Goal: Task Accomplishment & Management: Use online tool/utility

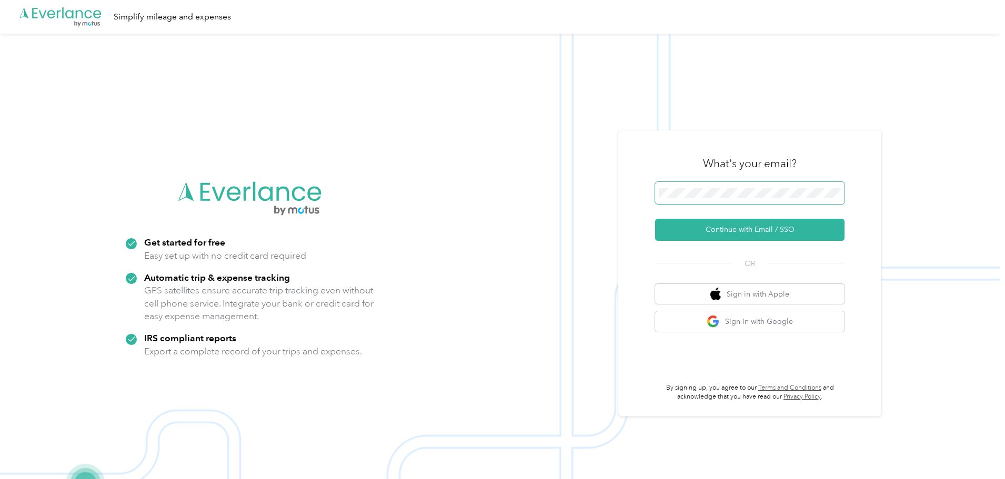
click at [775, 199] on span at bounding box center [749, 193] width 189 height 22
click at [655, 219] on button "Continue with Email / SSO" at bounding box center [749, 230] width 189 height 22
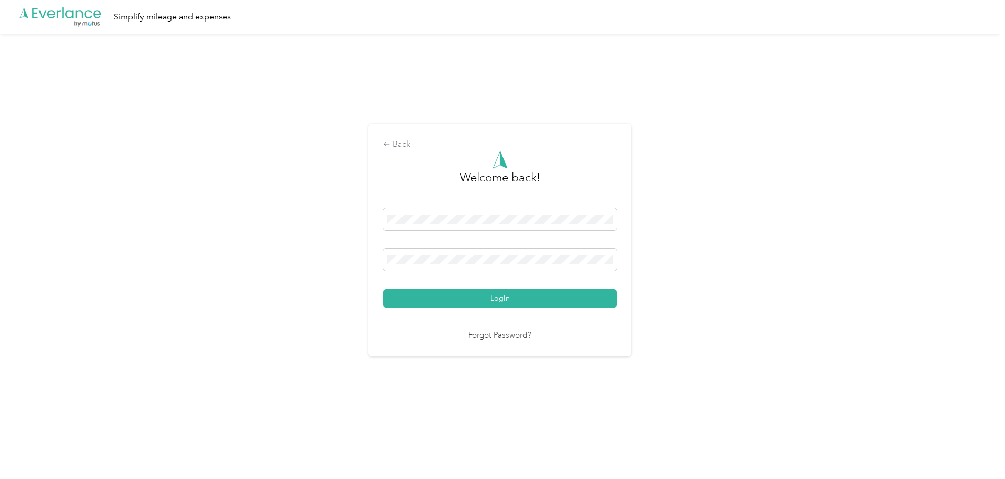
click at [383, 289] on button "Login" at bounding box center [500, 298] width 234 height 18
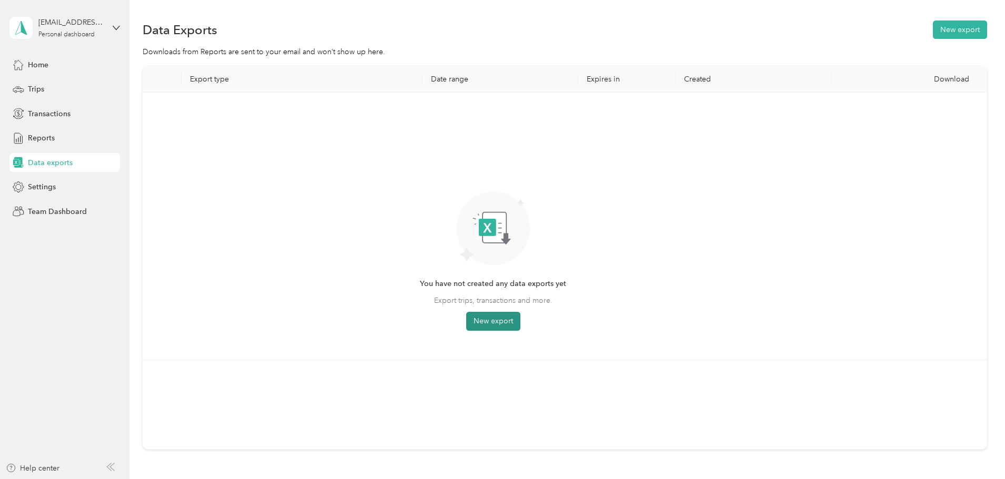
click at [520, 318] on button "New export" at bounding box center [493, 321] width 54 height 19
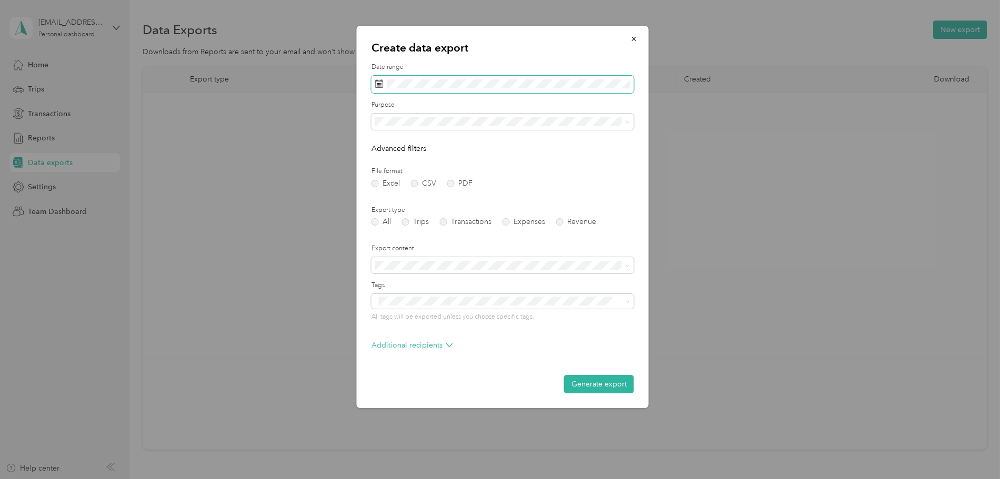
click at [524, 90] on span at bounding box center [502, 85] width 263 height 18
click at [398, 142] on div "[DATE]" at bounding box center [426, 144] width 110 height 11
drag, startPoint x: 396, startPoint y: 144, endPoint x: 385, endPoint y: 147, distance: 11.0
click at [394, 144] on div "[DATE]" at bounding box center [426, 144] width 110 height 11
click at [385, 147] on icon at bounding box center [390, 144] width 11 height 11
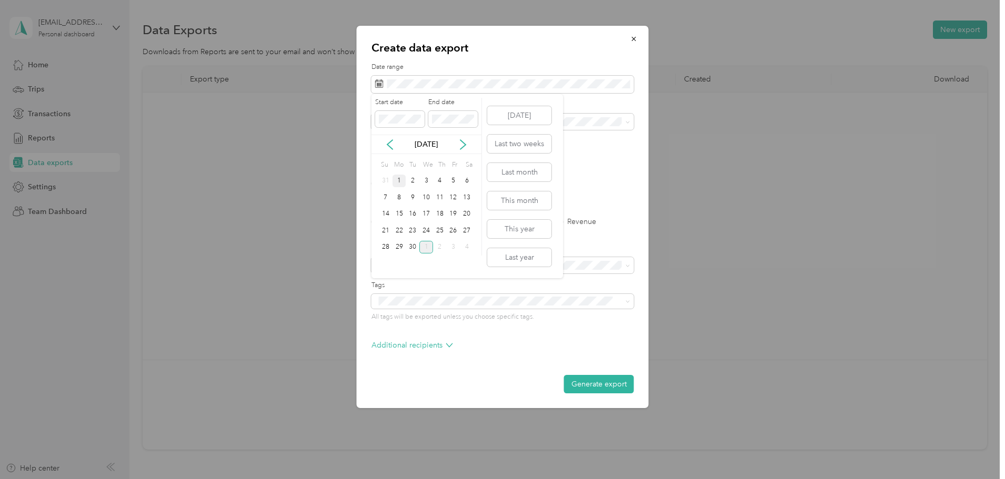
click at [399, 178] on div "1" at bounding box center [400, 181] width 14 height 13
click at [413, 247] on div "30" at bounding box center [413, 247] width 14 height 13
click at [445, 157] on div "Work" at bounding box center [503, 158] width 248 height 11
click at [589, 378] on button "Generate export" at bounding box center [599, 384] width 70 height 18
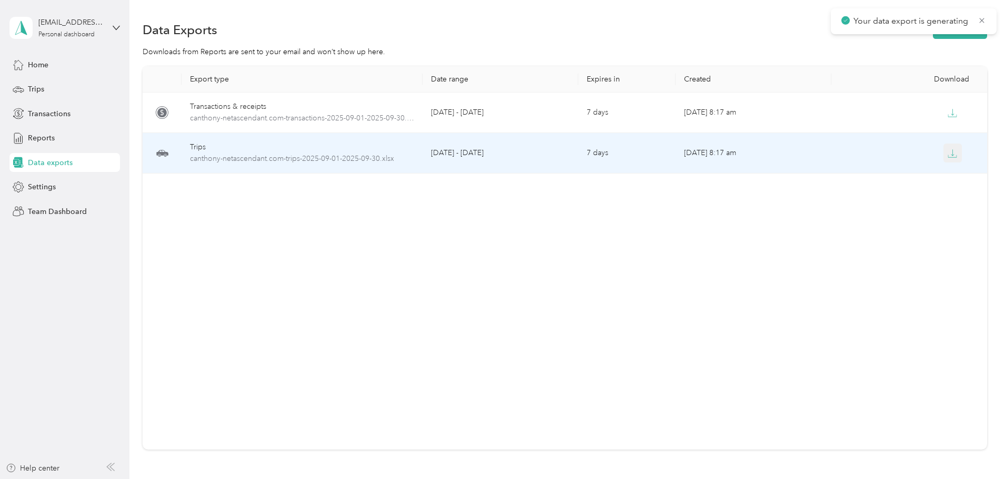
click at [948, 155] on icon "button" at bounding box center [952, 153] width 9 height 9
